Goal: Task Accomplishment & Management: Manage account settings

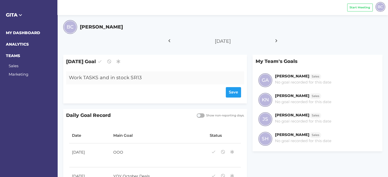
click at [145, 77] on div "Work TASKS and in stock SR13" at bounding box center [147, 78] width 163 height 13
click at [146, 76] on div "Work TASKS and in stock SR13" at bounding box center [147, 78] width 163 height 13
click at [231, 93] on div "Save" at bounding box center [155, 92] width 172 height 10
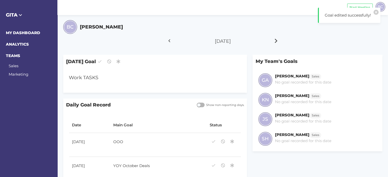
click at [275, 39] on icon at bounding box center [276, 40] width 9 height 13
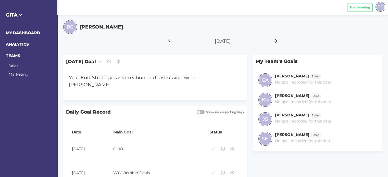
click at [277, 41] on icon at bounding box center [276, 40] width 9 height 13
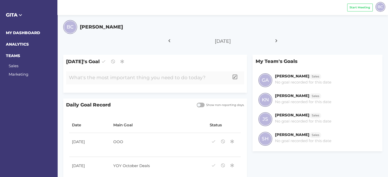
click at [103, 80] on div at bounding box center [147, 78] width 163 height 13
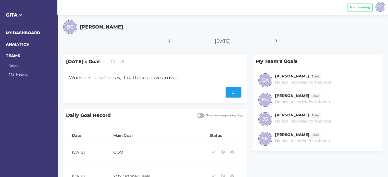
click at [230, 93] on div "Save" at bounding box center [155, 92] width 172 height 10
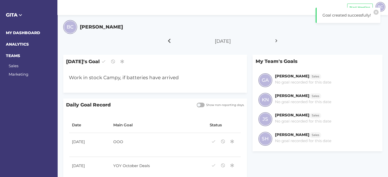
click at [169, 39] on icon at bounding box center [169, 40] width 9 height 13
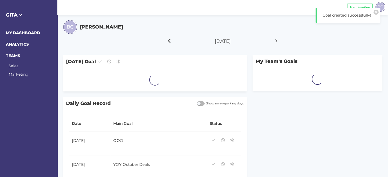
click at [169, 41] on icon at bounding box center [169, 40] width 9 height 13
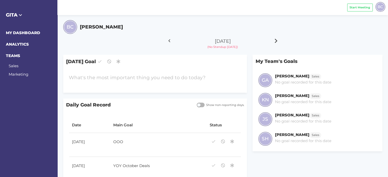
click at [278, 42] on icon at bounding box center [276, 40] width 9 height 13
